Goal: Check status

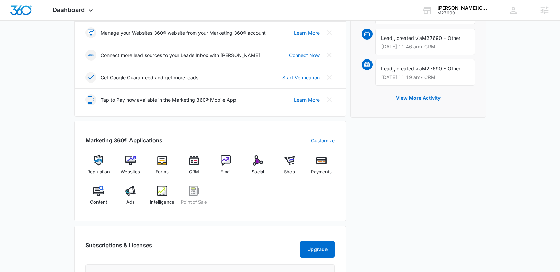
scroll to position [180, 0]
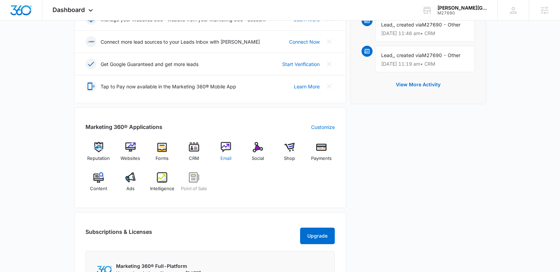
click at [0, 0] on div "Dashboard Apps Reputation Websites Forms CRM Email Social Shop Payments POS Con…" at bounding box center [280, 125] width 560 height 610
click at [136, 184] on div "Ads" at bounding box center [130, 184] width 26 height 25
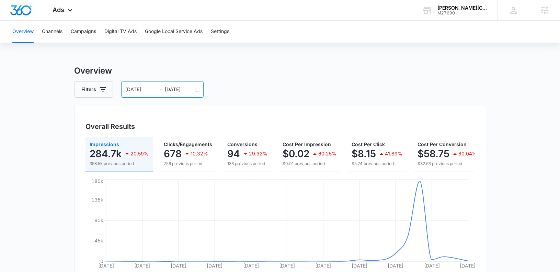
click at [175, 89] on input "[DATE]" at bounding box center [179, 89] width 28 height 8
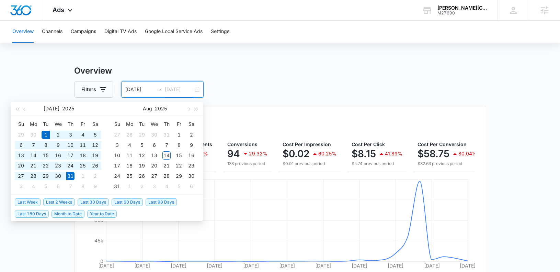
click at [45, 133] on div "1" at bounding box center [46, 134] width 8 height 8
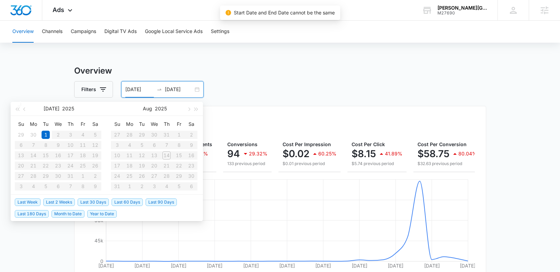
click at [70, 175] on table "Su Mo Tu We Th Fr Sa 29 30 1 2 3 4 5 6 7 8 9 10 11 12 13 14 15 16 17 18 19 20 2…" at bounding box center [58, 154] width 87 height 73
click at [175, 86] on input "[DATE]" at bounding box center [179, 89] width 28 height 8
type input "[DATE]"
click at [68, 175] on div "31" at bounding box center [70, 176] width 8 height 8
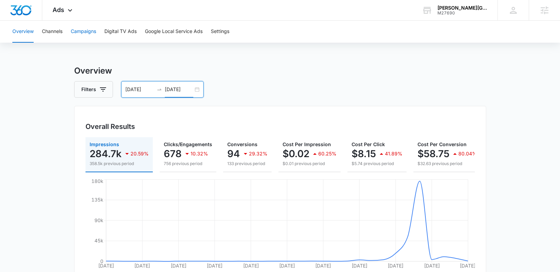
click at [91, 28] on button "Campaigns" at bounding box center [83, 32] width 25 height 22
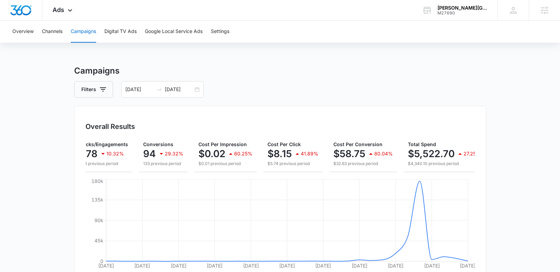
scroll to position [0, 96]
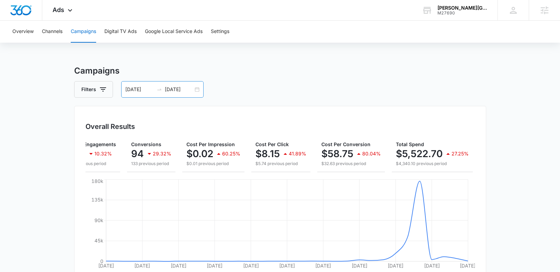
click at [195, 86] on div "[DATE] [DATE]" at bounding box center [162, 89] width 82 height 16
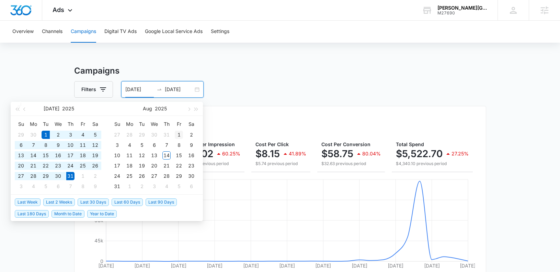
type input "[DATE]"
click at [179, 135] on div "1" at bounding box center [179, 134] width 8 height 8
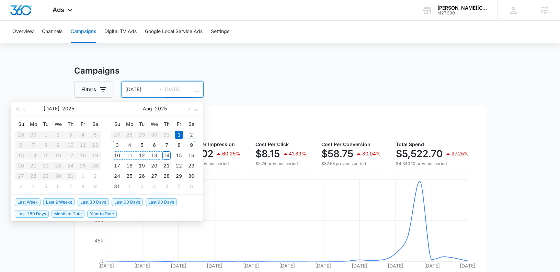
type input "[DATE]"
click at [166, 160] on td "21" at bounding box center [166, 165] width 12 height 10
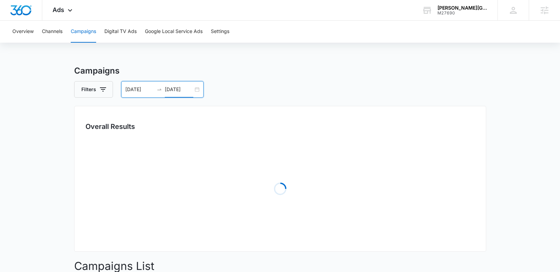
click at [195, 87] on div "[DATE] [DATE]" at bounding box center [162, 89] width 82 height 16
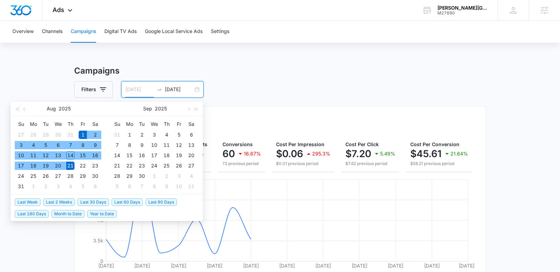
type input "[DATE]"
click at [82, 133] on div "1" at bounding box center [83, 134] width 8 height 8
type input "[DATE]"
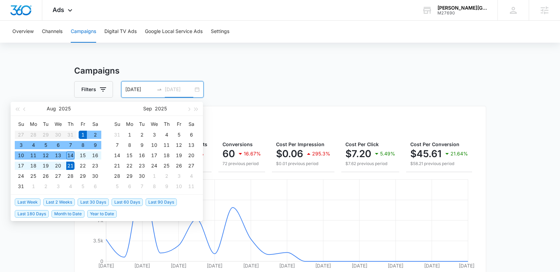
click at [71, 155] on div "14" at bounding box center [70, 155] width 8 height 8
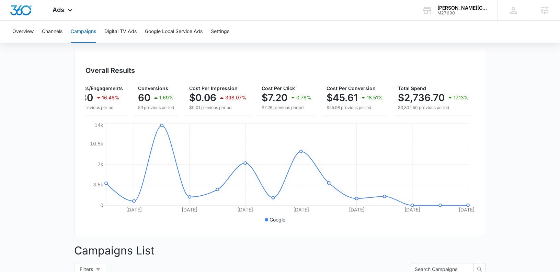
scroll to position [0, 0]
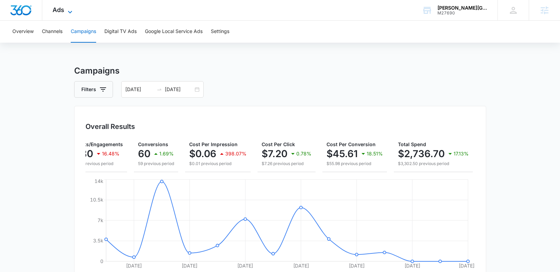
click at [66, 12] on icon at bounding box center [70, 12] width 8 height 8
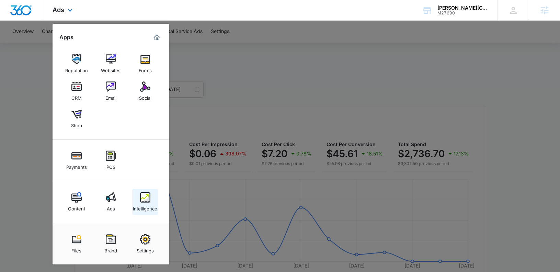
click at [151, 202] on link "Intelligence" at bounding box center [145, 201] width 26 height 26
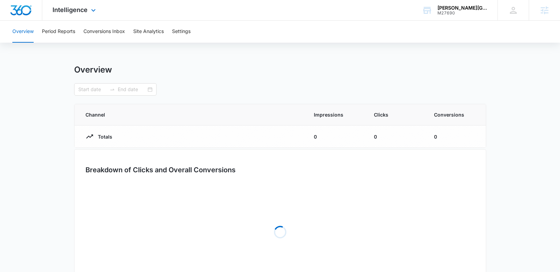
type input "[DATE]"
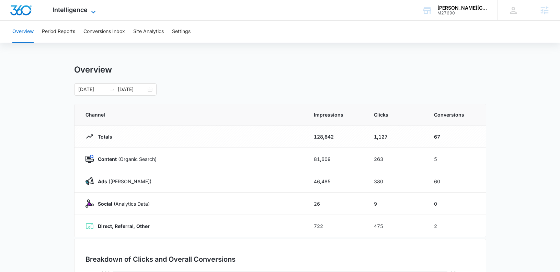
click at [69, 12] on span "Intelligence" at bounding box center [70, 9] width 35 height 7
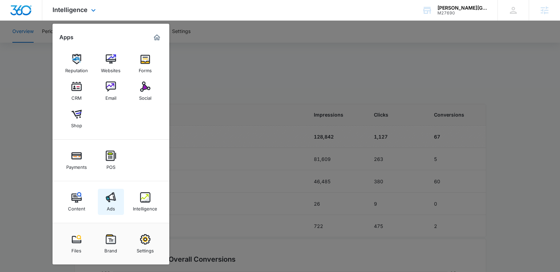
click at [109, 197] on img at bounding box center [111, 197] width 10 height 10
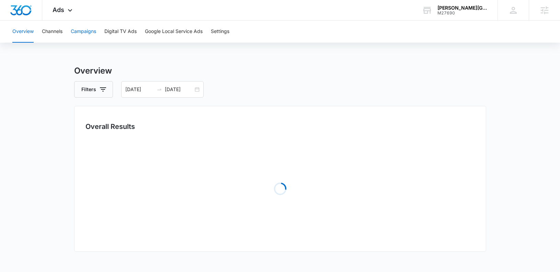
click at [83, 28] on button "Campaigns" at bounding box center [83, 32] width 25 height 22
click at [195, 88] on div "[DATE] [DATE]" at bounding box center [162, 89] width 82 height 16
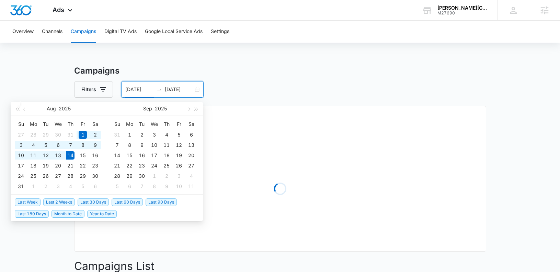
click at [97, 202] on span "Last 30 Days" at bounding box center [93, 202] width 31 height 8
type input "[DATE]"
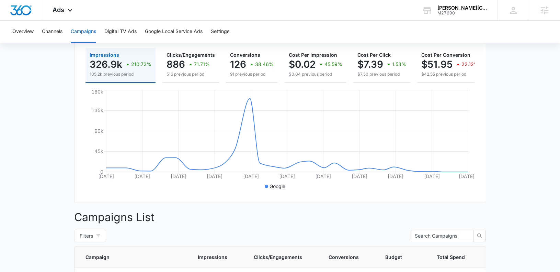
scroll to position [147, 0]
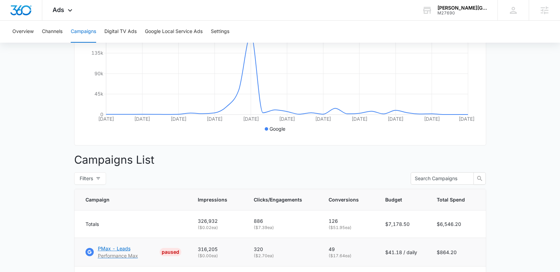
click at [121, 253] on p "Performance Max" at bounding box center [118, 255] width 40 height 7
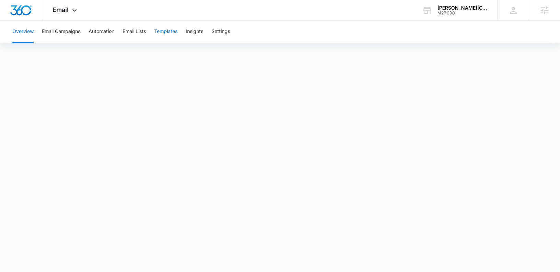
click at [165, 31] on button "Templates" at bounding box center [165, 32] width 23 height 22
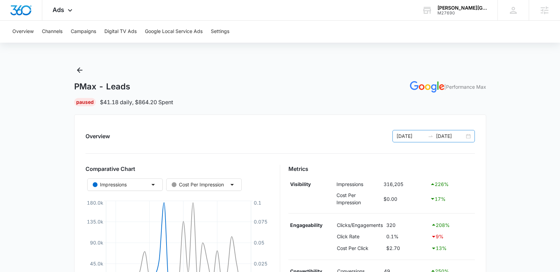
click at [468, 137] on div "07/15/2025 08/14/2025" at bounding box center [433, 136] width 82 height 12
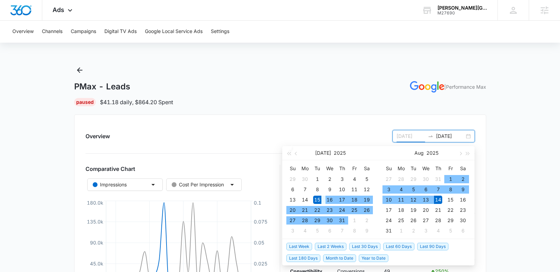
type input "[DATE]"
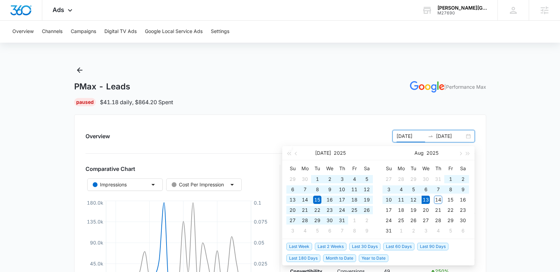
click at [400, 245] on span "Last 60 Days" at bounding box center [398, 246] width 31 height 8
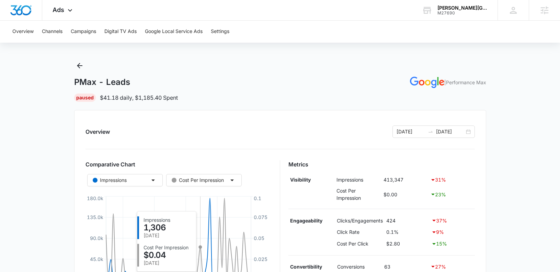
scroll to position [3, 0]
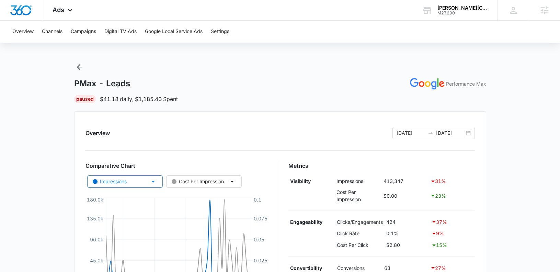
click at [150, 181] on icon "button" at bounding box center [153, 181] width 8 height 8
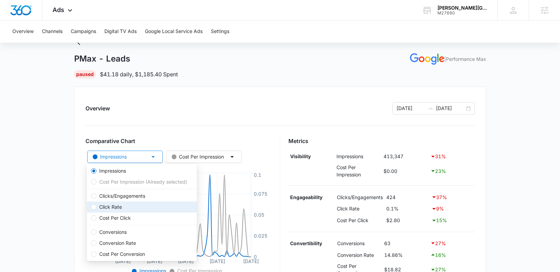
scroll to position [28, 0]
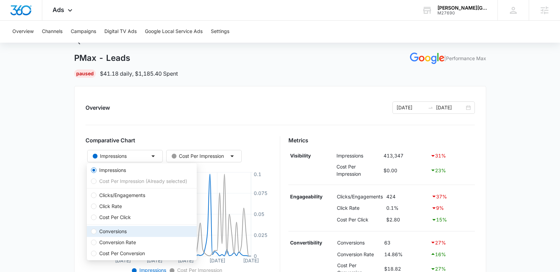
click at [128, 230] on span "Conversions" at bounding box center [112, 231] width 33 height 8
click at [96, 230] on input "Conversions" at bounding box center [93, 230] width 5 height 5
radio input "false"
radio input "true"
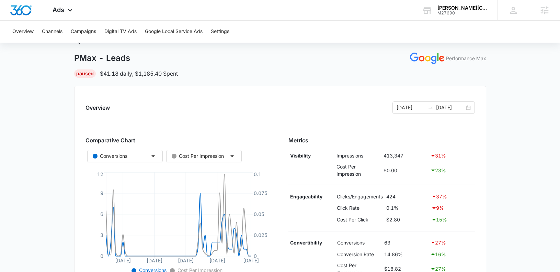
scroll to position [0, 0]
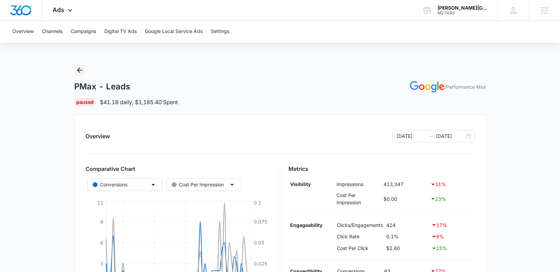
click at [79, 68] on icon "Back" at bounding box center [80, 70] width 8 height 8
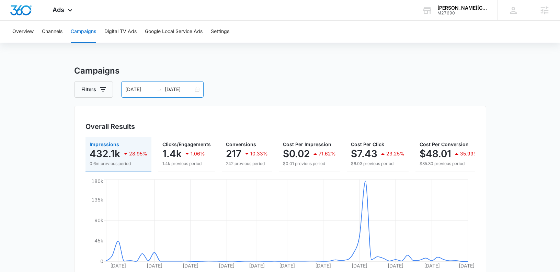
click at [196, 88] on div "[DATE] [DATE]" at bounding box center [162, 89] width 82 height 16
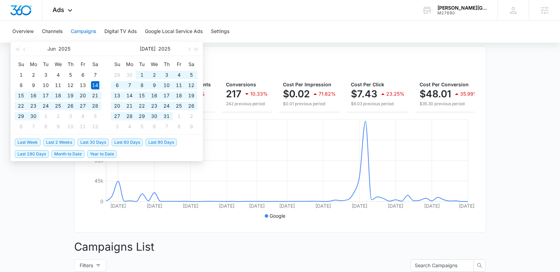
scroll to position [67, 0]
